Goal: Task Accomplishment & Management: Complete application form

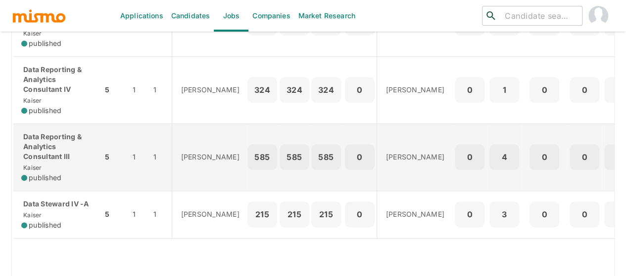
scroll to position [495, 0]
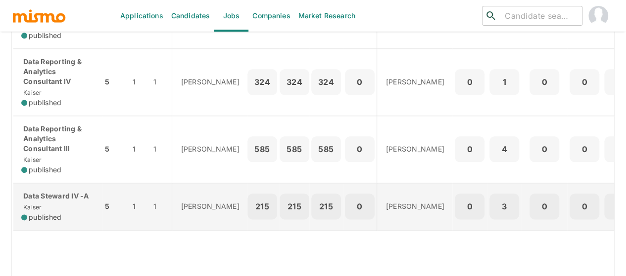
click at [45, 195] on p "Data Steward IV -A" at bounding box center [57, 196] width 73 height 10
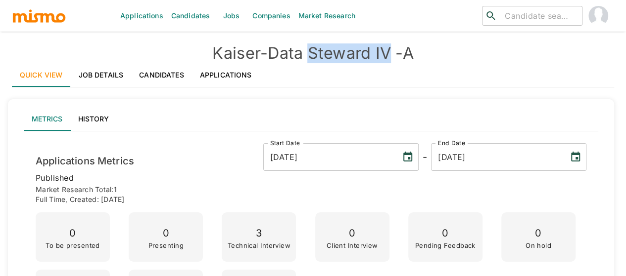
drag, startPoint x: 324, startPoint y: 56, endPoint x: 311, endPoint y: 56, distance: 13.4
click at [311, 56] on h4 "[PERSON_NAME] - Data Steward IV -A" at bounding box center [313, 54] width 602 height 20
copy h4 "Steward IV"
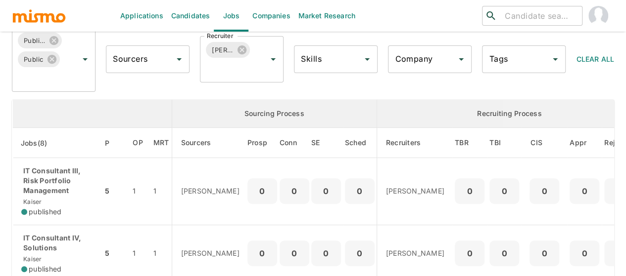
scroll to position [99, 0]
